Goal: Navigation & Orientation: Find specific page/section

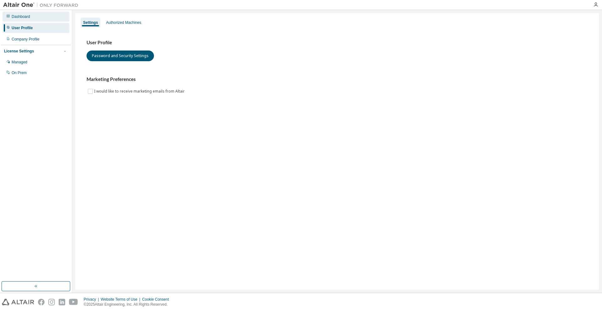
click at [35, 14] on div "Dashboard" at bounding box center [36, 17] width 67 height 10
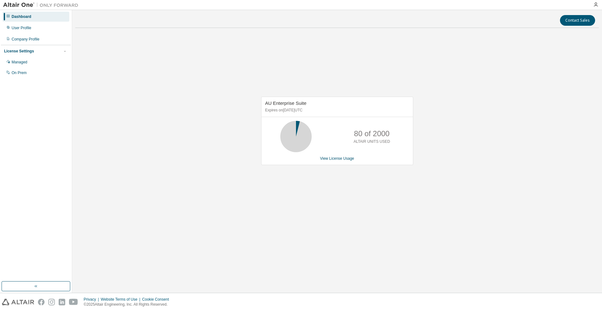
click at [598, 4] on div at bounding box center [596, 4] width 13 height 5
click at [597, 5] on icon "button" at bounding box center [595, 4] width 5 height 5
